Goal: Task Accomplishment & Management: Use online tool/utility

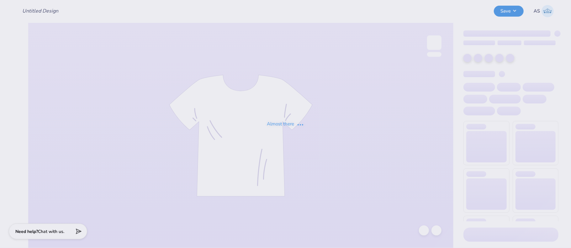
type input "Dos Bros Merch 2025!"
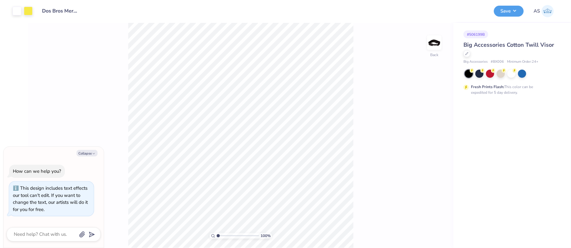
type textarea "x"
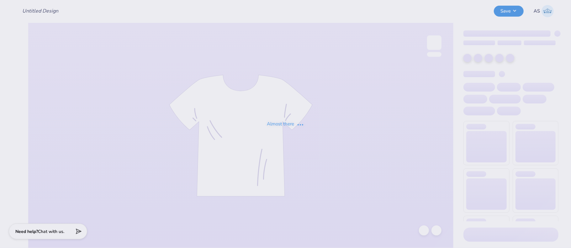
type input "Dos Bros Merch 2025!"
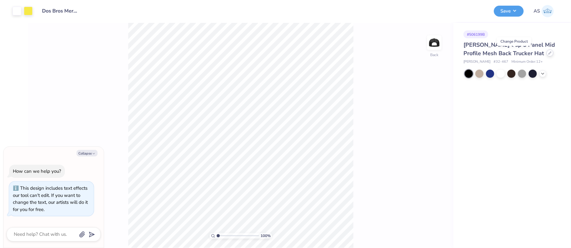
click at [549, 52] on icon at bounding box center [550, 53] width 3 height 3
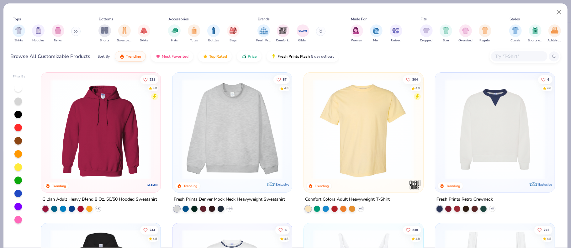
type textarea "x"
click at [512, 55] on input "text" at bounding box center [519, 56] width 48 height 7
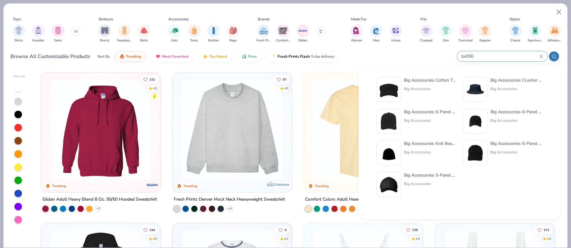
type input "bx006"
click at [392, 90] on img at bounding box center [388, 89] width 19 height 19
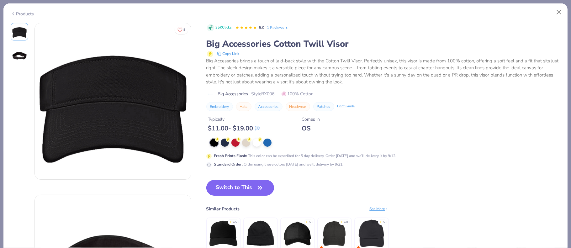
click at [238, 192] on button "Switch to This" at bounding box center [240, 188] width 68 height 16
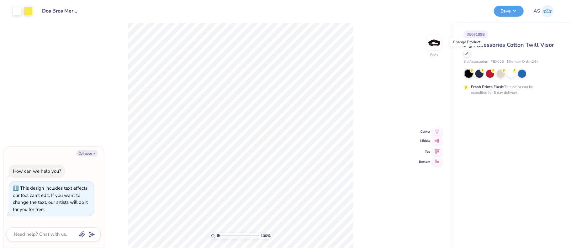
drag, startPoint x: 438, startPoint y: 130, endPoint x: 438, endPoint y: 134, distance: 4.1
click at [438, 130] on icon at bounding box center [437, 131] width 4 height 5
click at [438, 136] on icon at bounding box center [436, 136] width 5 height 4
click at [510, 11] on button "Save" at bounding box center [509, 10] width 30 height 11
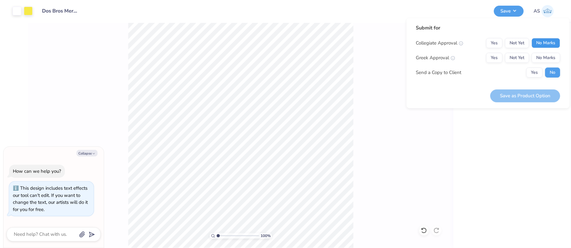
drag, startPoint x: 537, startPoint y: 40, endPoint x: 542, endPoint y: 50, distance: 10.9
click at [537, 40] on button "No Marks" at bounding box center [545, 43] width 29 height 10
click at [544, 56] on button "No Marks" at bounding box center [545, 58] width 29 height 10
click at [523, 101] on button "Save as Product Option" at bounding box center [525, 95] width 70 height 13
type textarea "x"
